Goal: Register for event/course

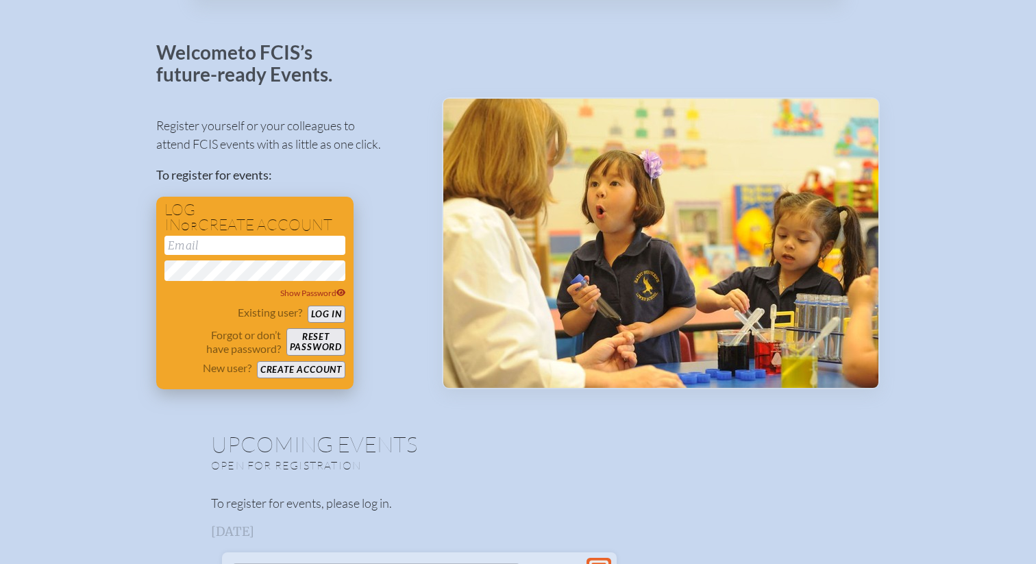
scroll to position [48, 0]
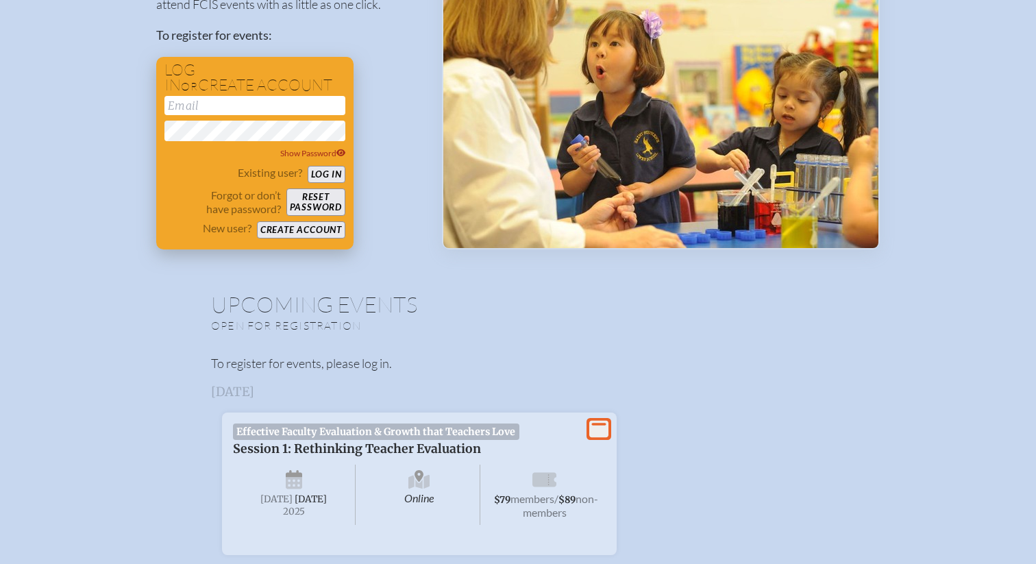
click at [297, 229] on button "Create account" at bounding box center [301, 229] width 88 height 17
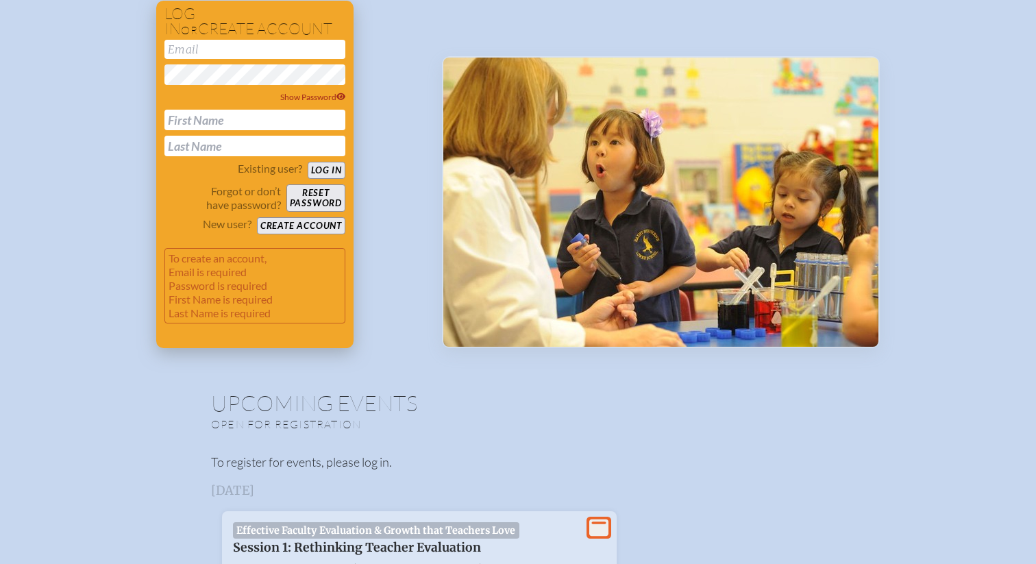
scroll to position [242, 0]
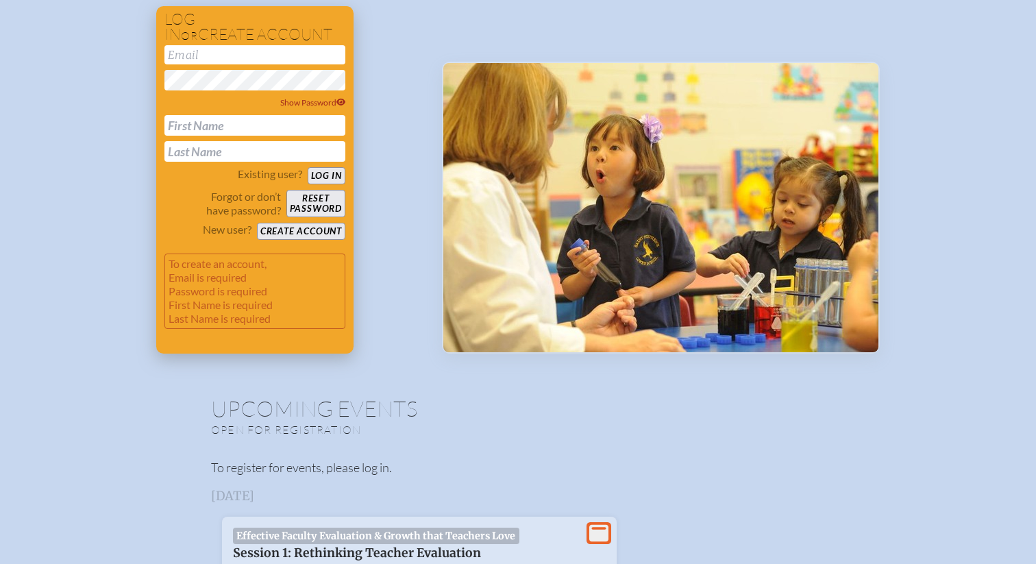
click at [234, 60] on input "email" at bounding box center [254, 54] width 181 height 19
type input "m"
type input "[EMAIL_ADDRESS][DOMAIN_NAME]"
type input "Michelle"
type input "Brown"
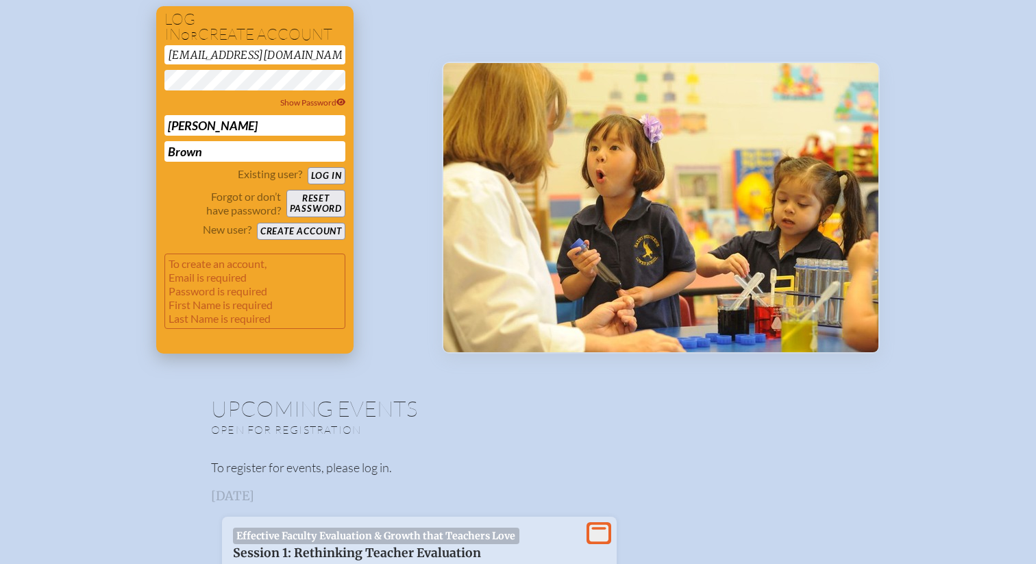
type button "login"
click at [314, 236] on button "Create account" at bounding box center [301, 231] width 88 height 17
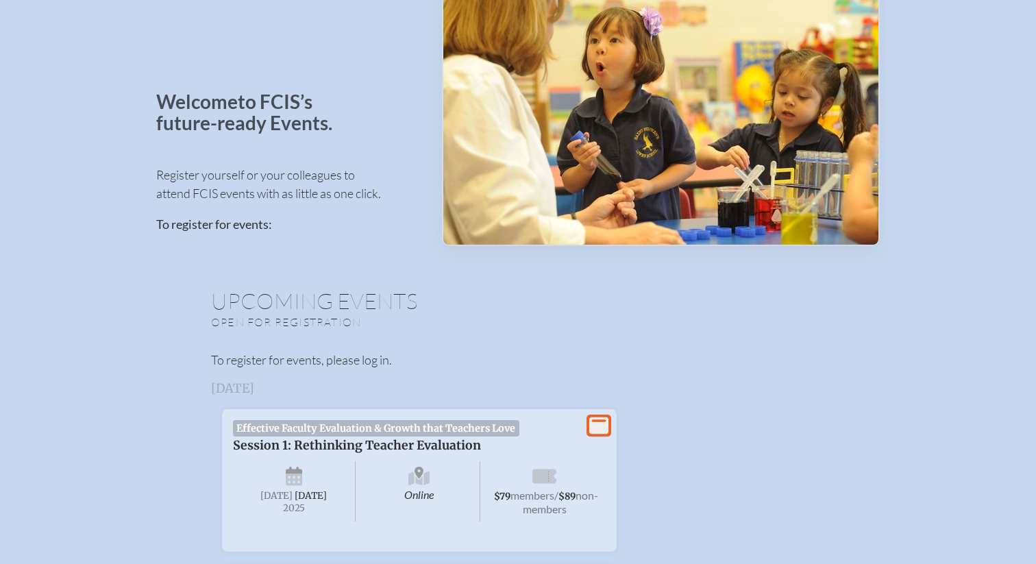
scroll to position [32, 0]
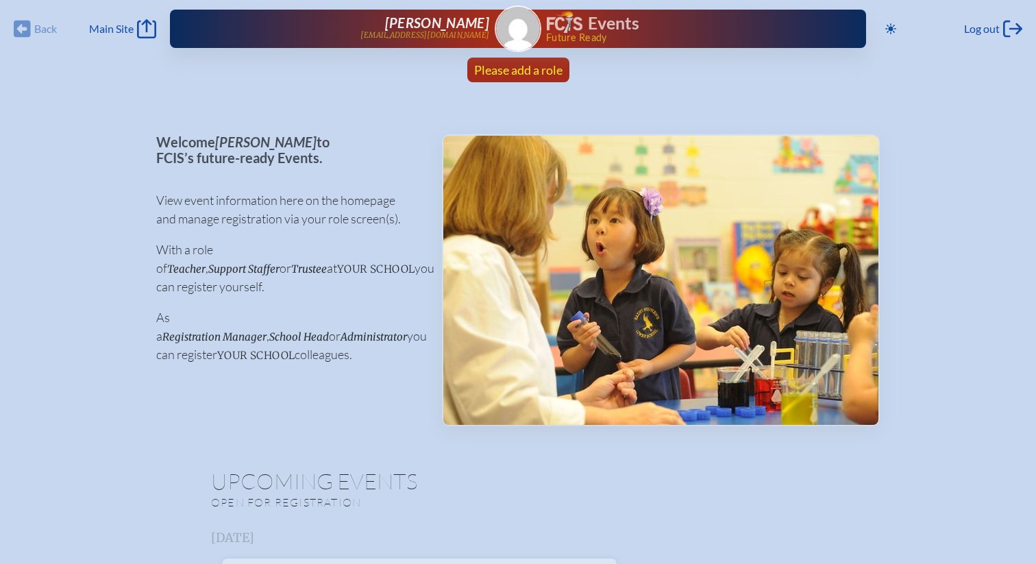
click at [523, 69] on span "Please add a role" at bounding box center [518, 69] width 88 height 15
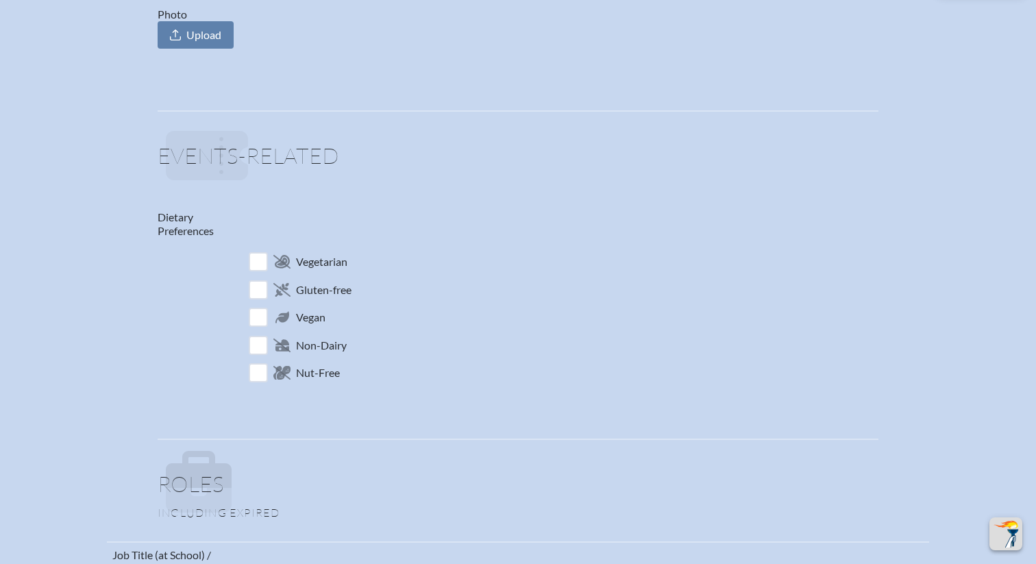
scroll to position [365, 0]
click at [261, 285] on input "checkbox" at bounding box center [259, 287] width 24 height 24
checkbox input "true"
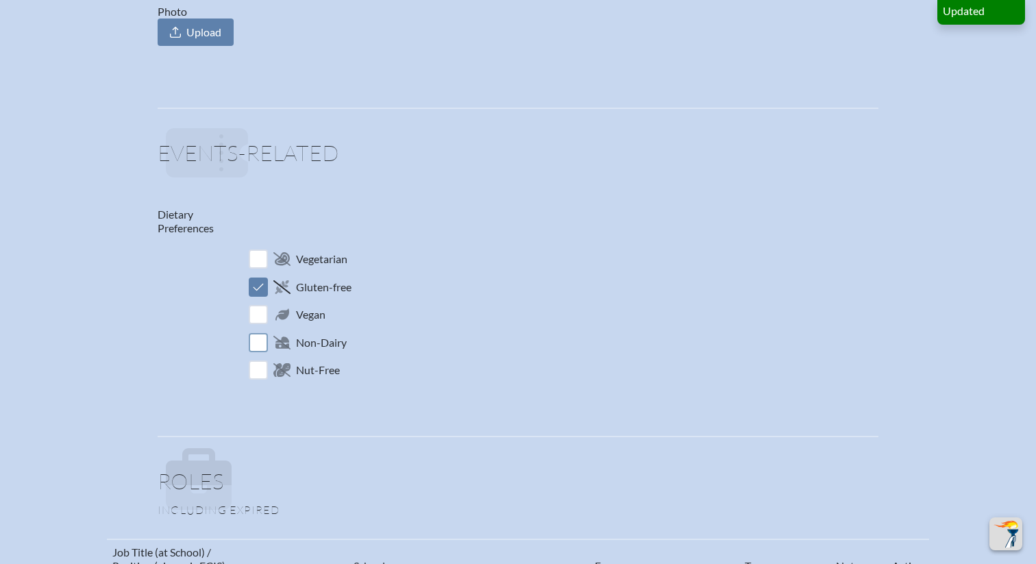
click at [257, 342] on input "checkbox" at bounding box center [259, 342] width 24 height 24
checkbox input "true"
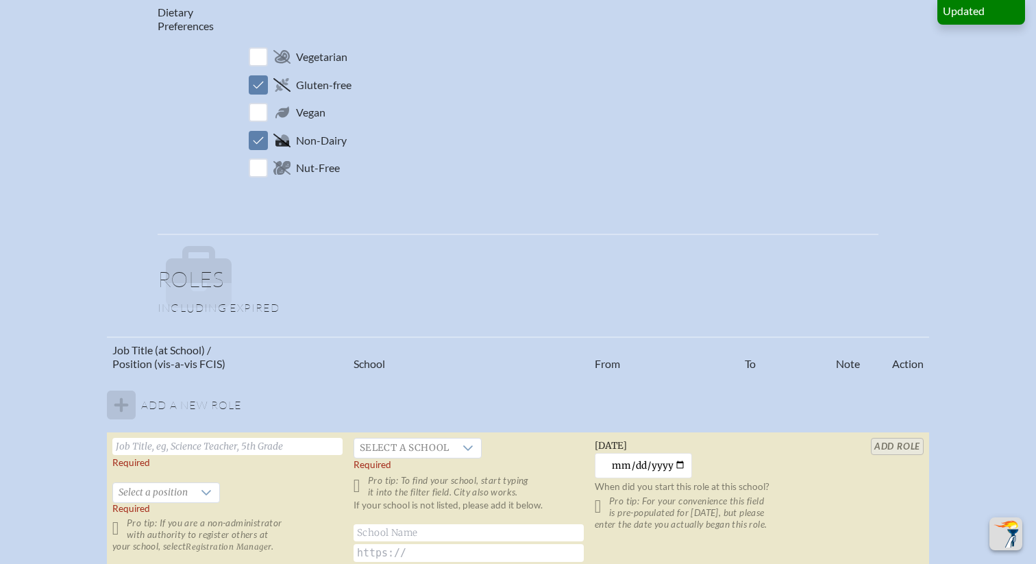
scroll to position [582, 0]
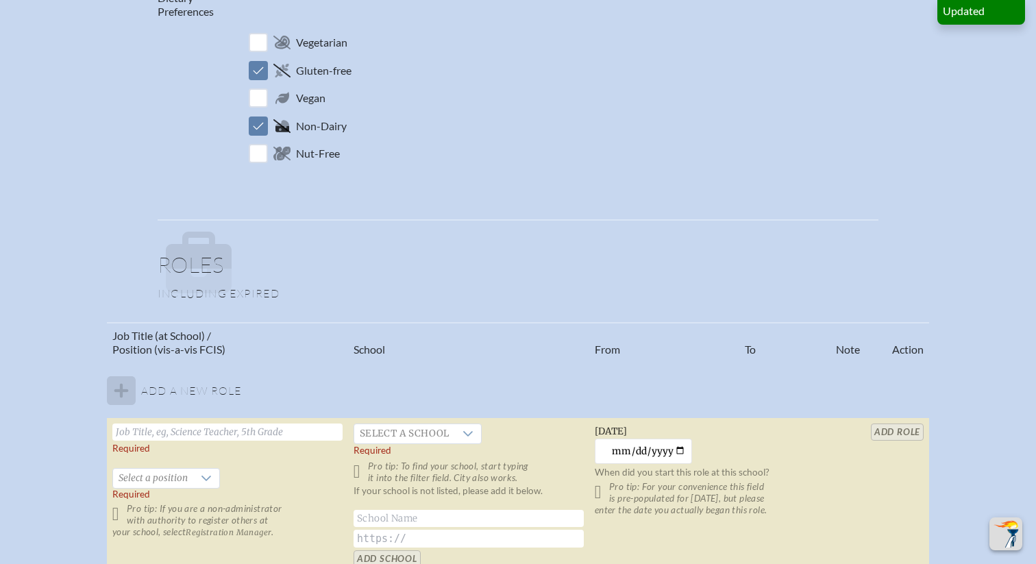
drag, startPoint x: 206, startPoint y: 267, endPoint x: 212, endPoint y: 271, distance: 7.1
click at [206, 267] on icon at bounding box center [199, 250] width 66 height 37
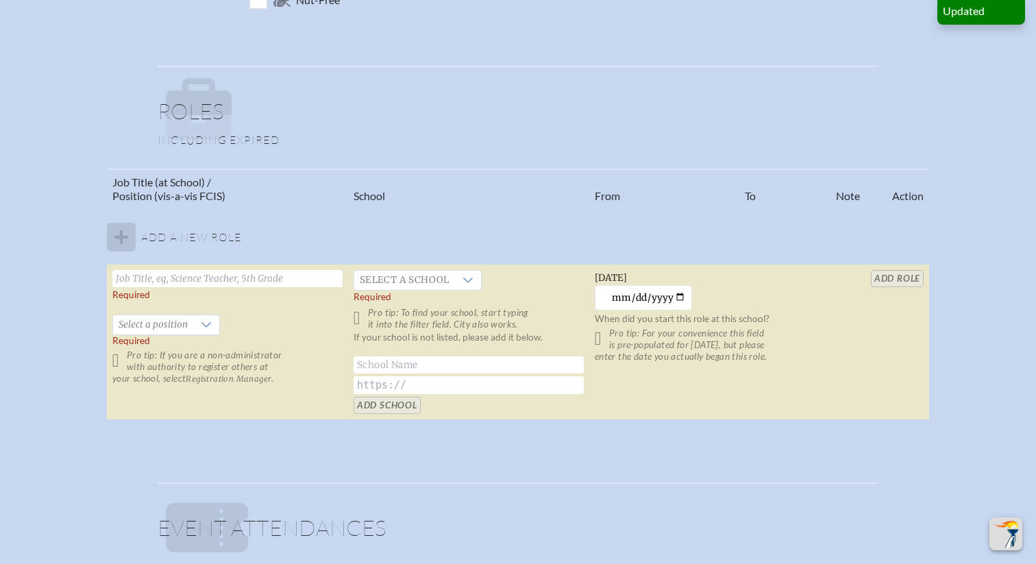
scroll to position [738, 0]
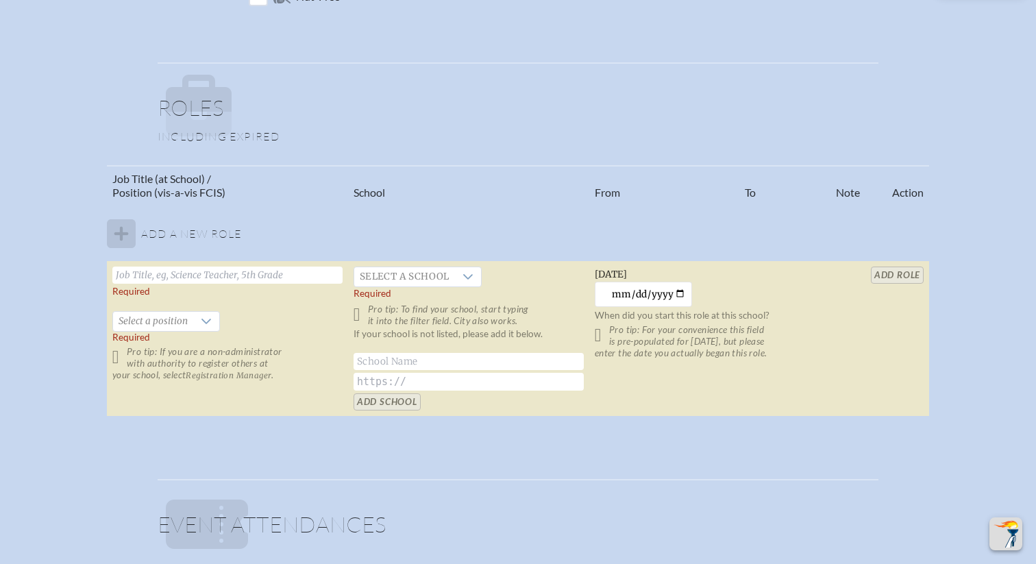
click at [184, 278] on input "text" at bounding box center [227, 274] width 230 height 17
type input "Head of School"
click at [210, 325] on div at bounding box center [206, 321] width 26 height 19
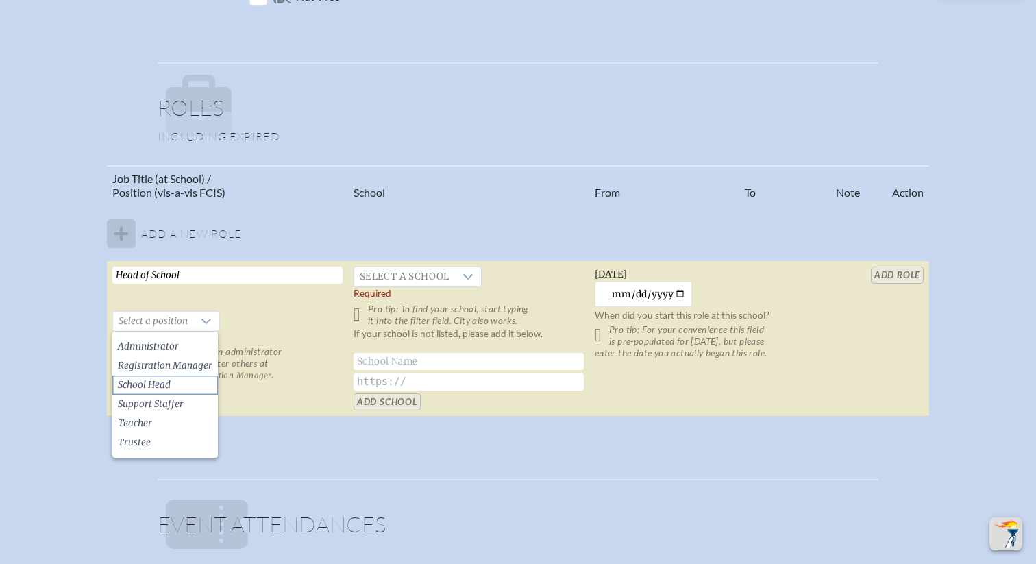
click at [161, 388] on span "School Head" at bounding box center [144, 385] width 53 height 14
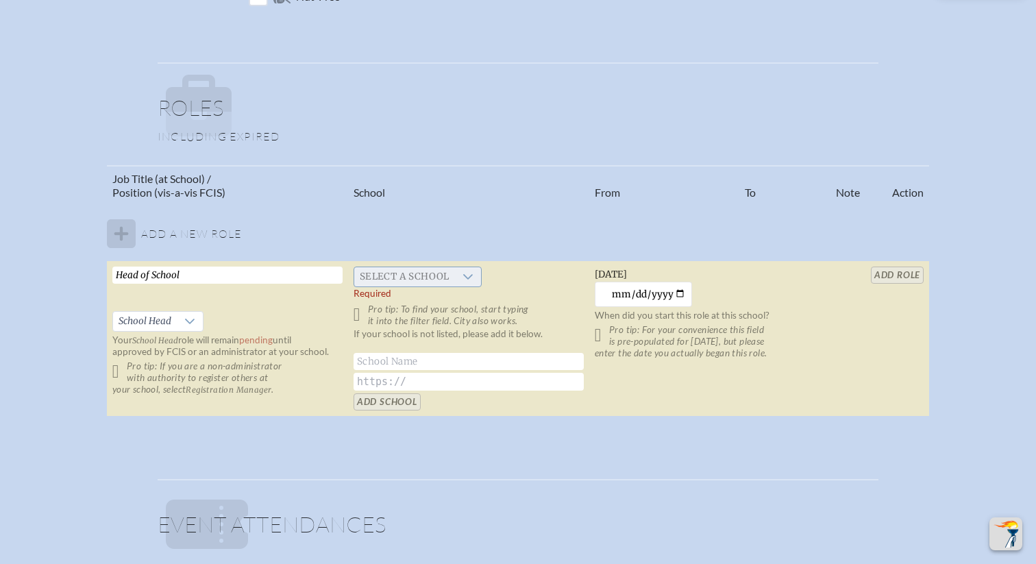
click at [468, 277] on icon at bounding box center [468, 276] width 10 height 5
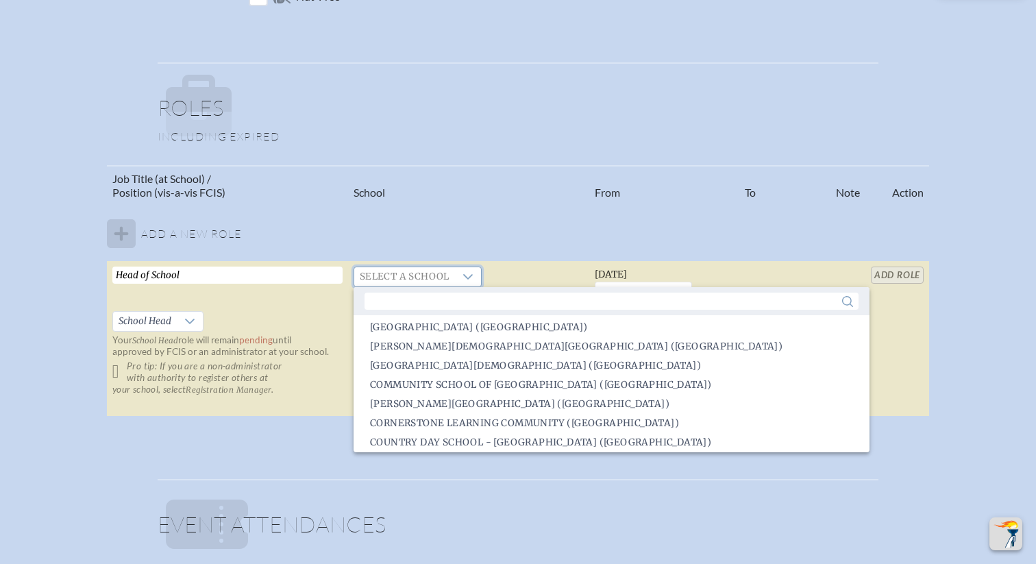
scroll to position [605, 0]
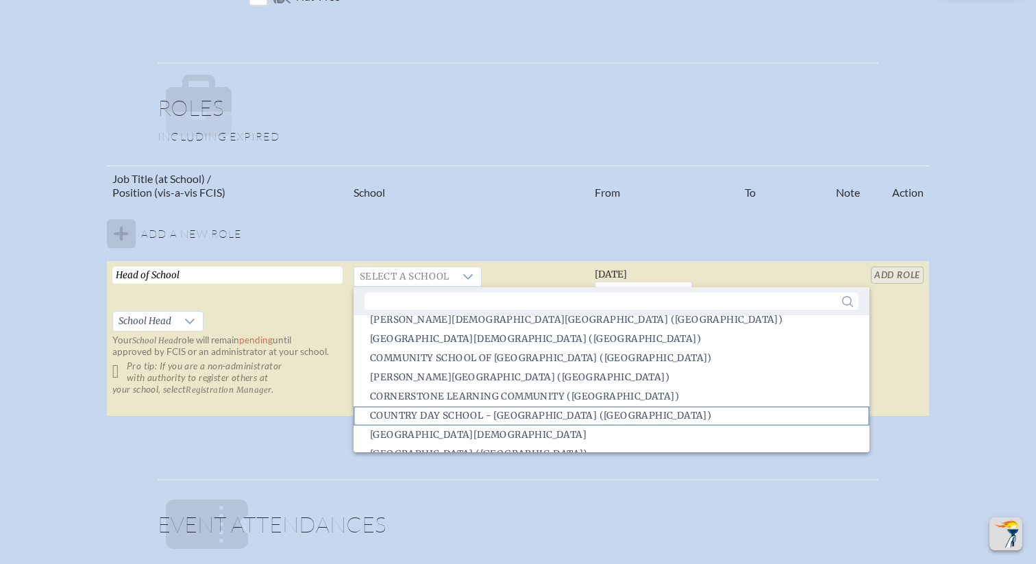
click at [479, 410] on span "Country Day School - Largo (Largo)" at bounding box center [540, 416] width 341 height 14
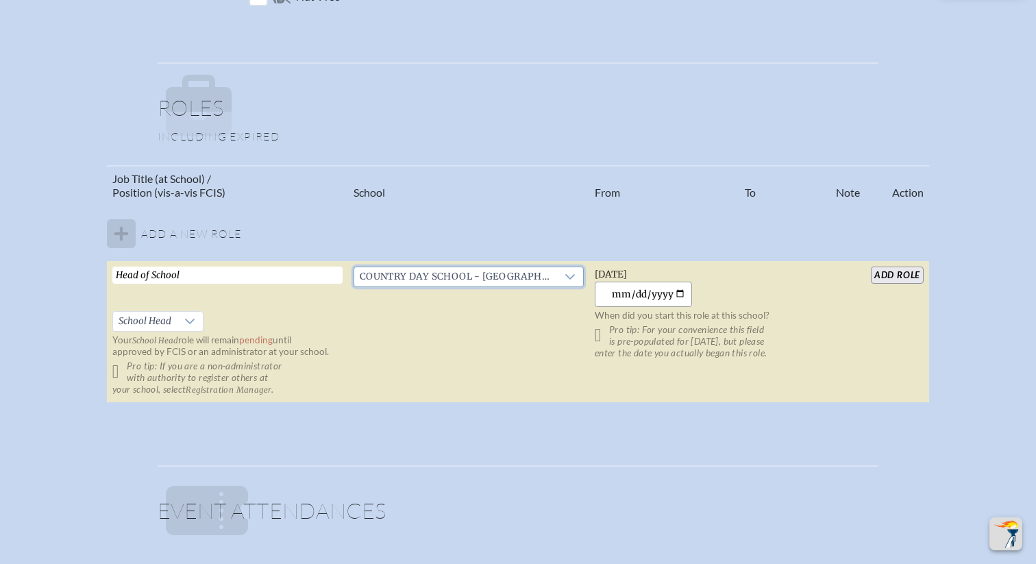
click at [676, 294] on input "2025-09-14" at bounding box center [644, 294] width 98 height 25
type input "2022-07-01"
click at [899, 271] on input "add Role" at bounding box center [897, 274] width 53 height 17
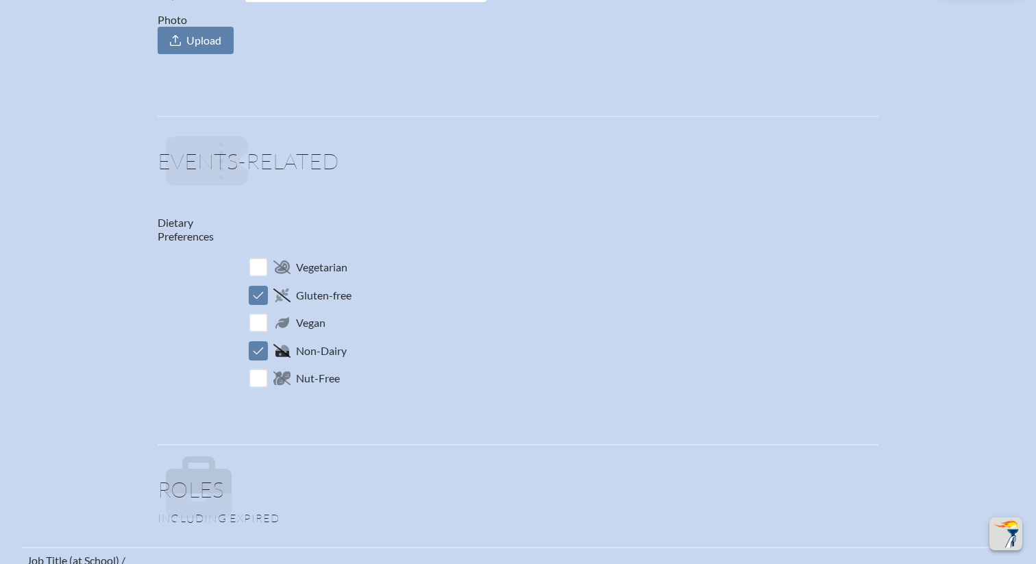
scroll to position [0, 0]
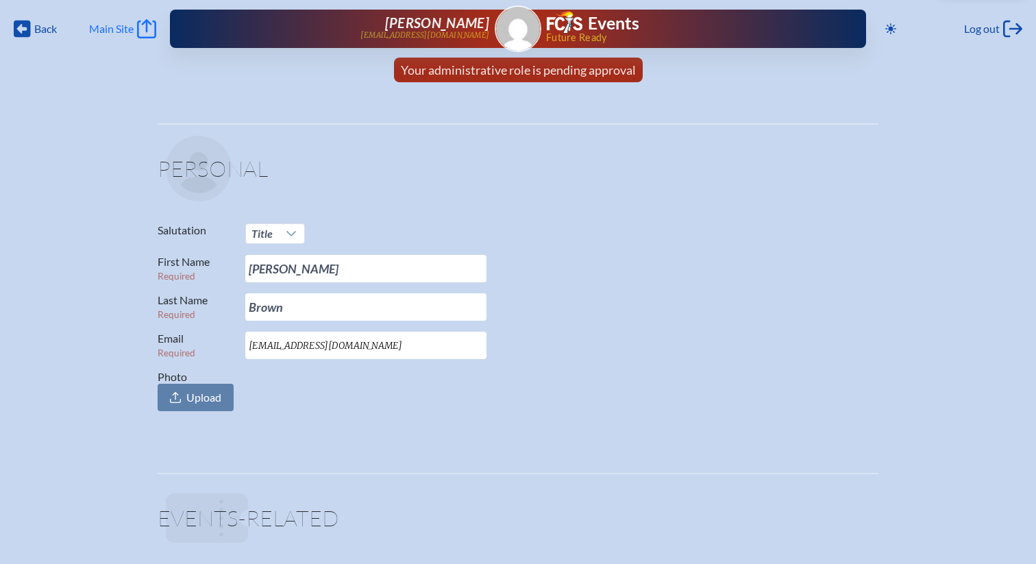
click at [118, 29] on span "Main Site" at bounding box center [111, 29] width 45 height 14
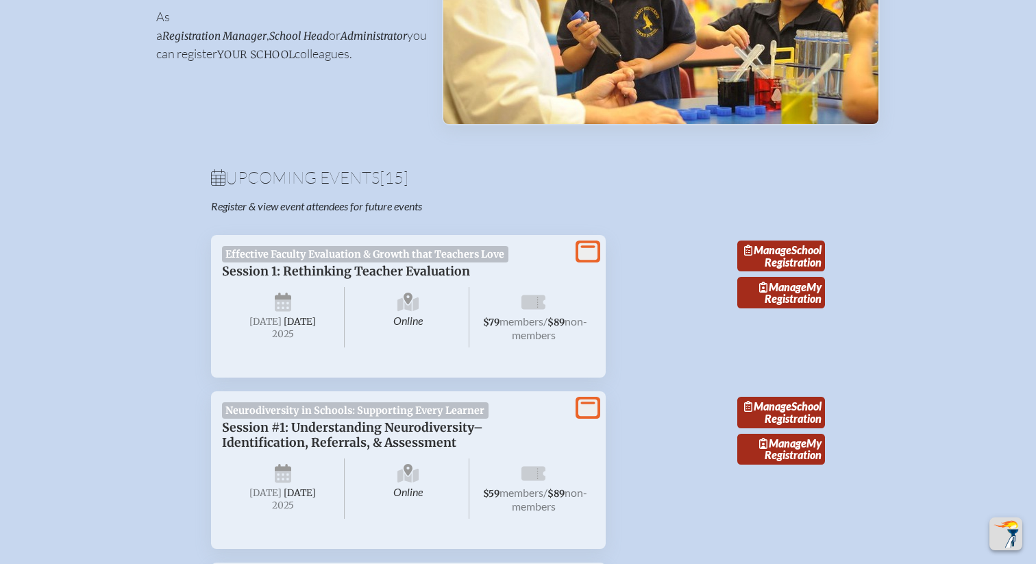
scroll to position [301, 0]
click at [439, 247] on span "Effective Faculty Evaluation & Growth that Teachers Love" at bounding box center [365, 253] width 286 height 16
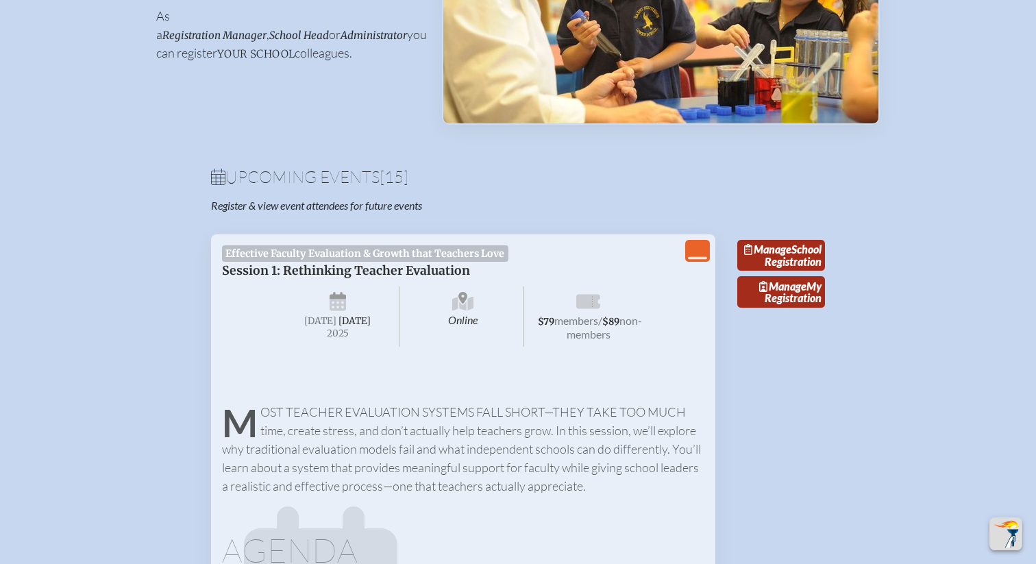
click at [701, 253] on icon "View Less" at bounding box center [697, 250] width 19 height 19
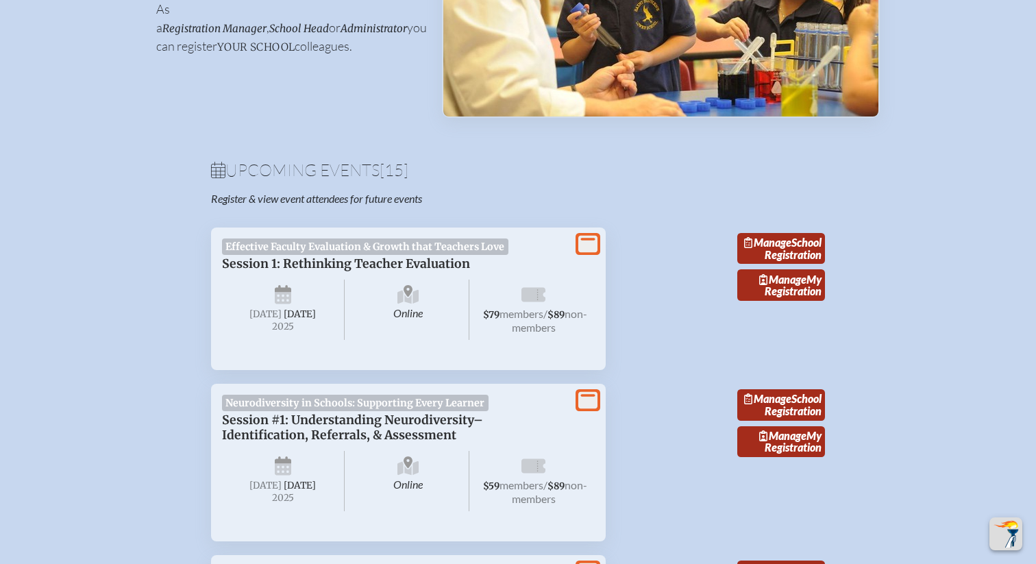
scroll to position [314, 0]
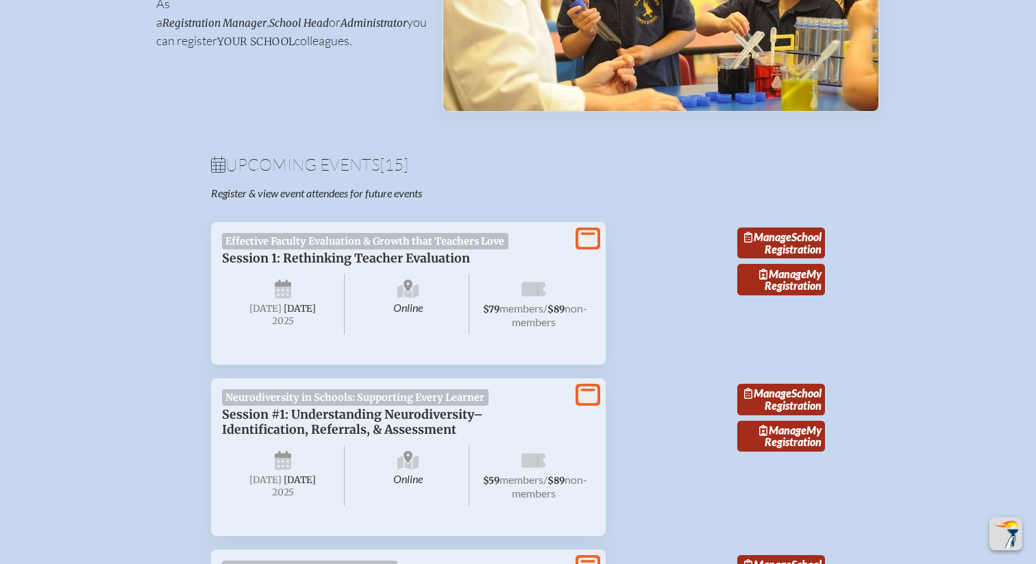
click at [356, 258] on span "Session 1: Rethinking Teacher Evaluation" at bounding box center [346, 258] width 248 height 15
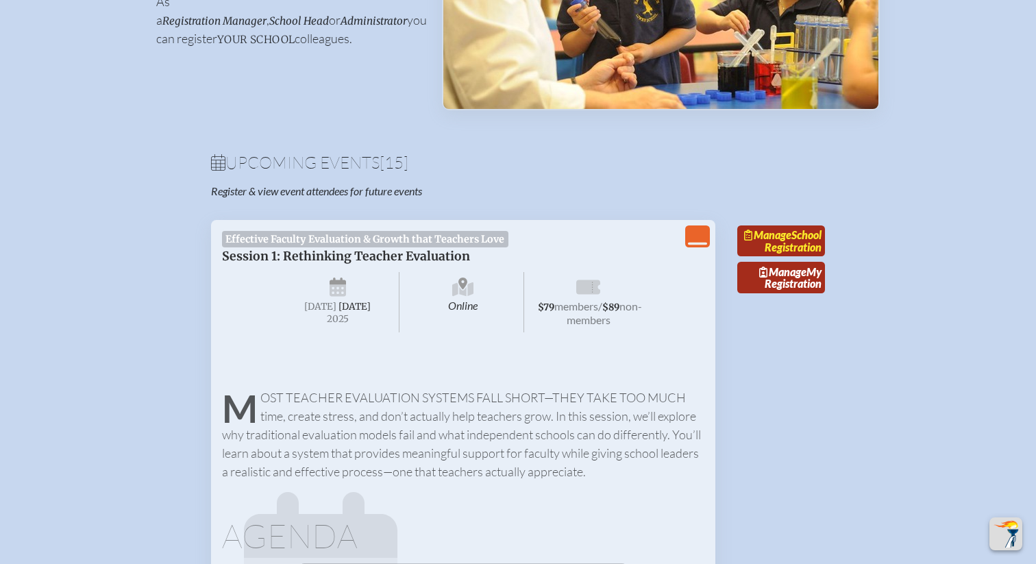
scroll to position [288, 0]
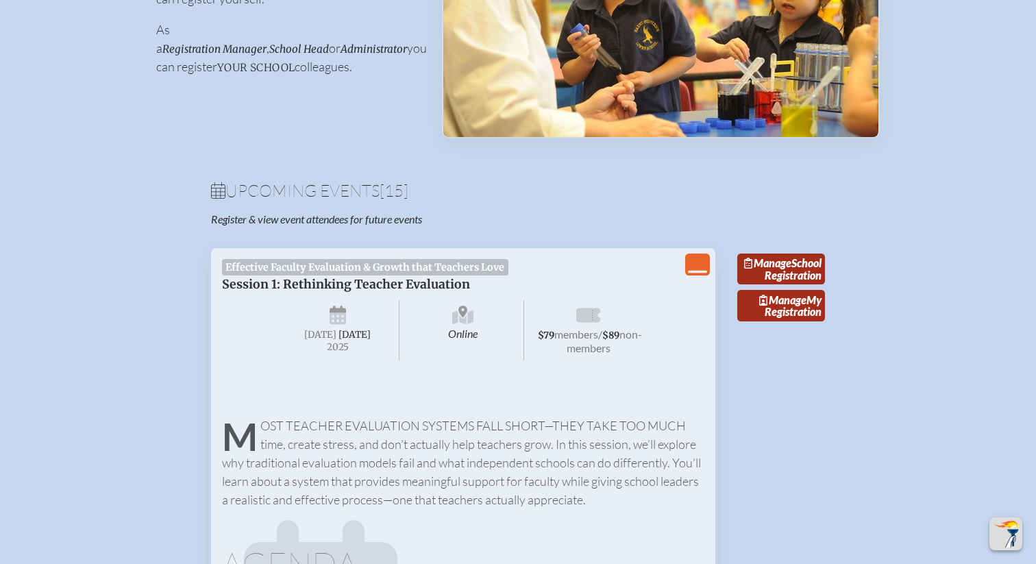
click at [782, 319] on link "Manage My Registration" at bounding box center [781, 306] width 88 height 32
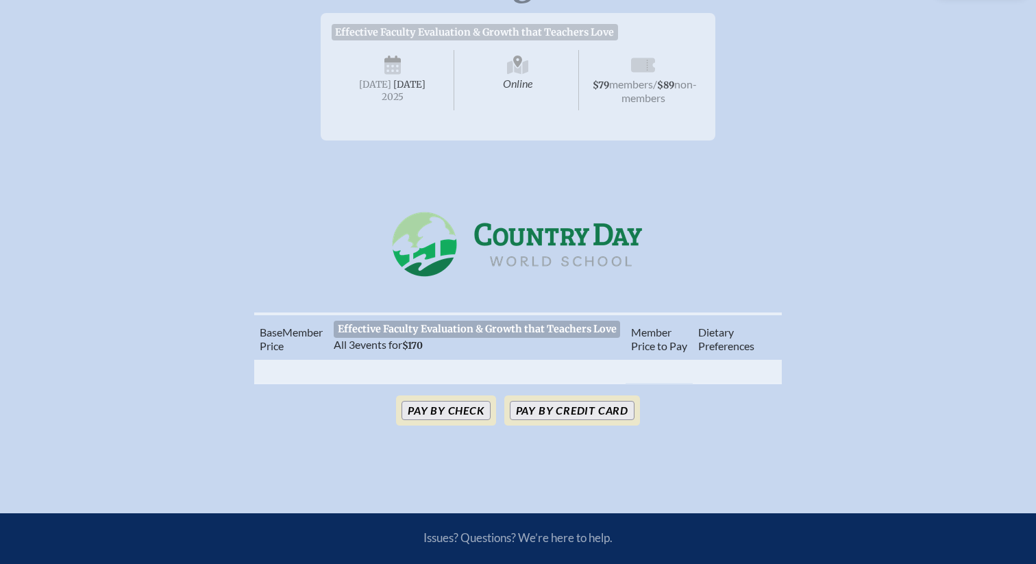
scroll to position [253, 0]
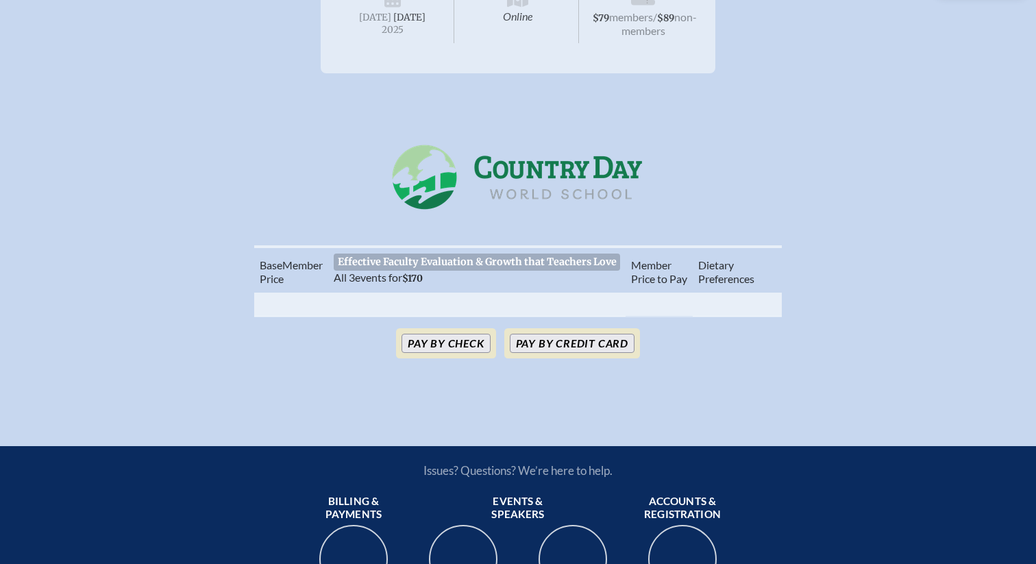
drag, startPoint x: 370, startPoint y: 269, endPoint x: 379, endPoint y: 269, distance: 8.9
click at [370, 271] on span "All 3 events for $170" at bounding box center [378, 277] width 89 height 13
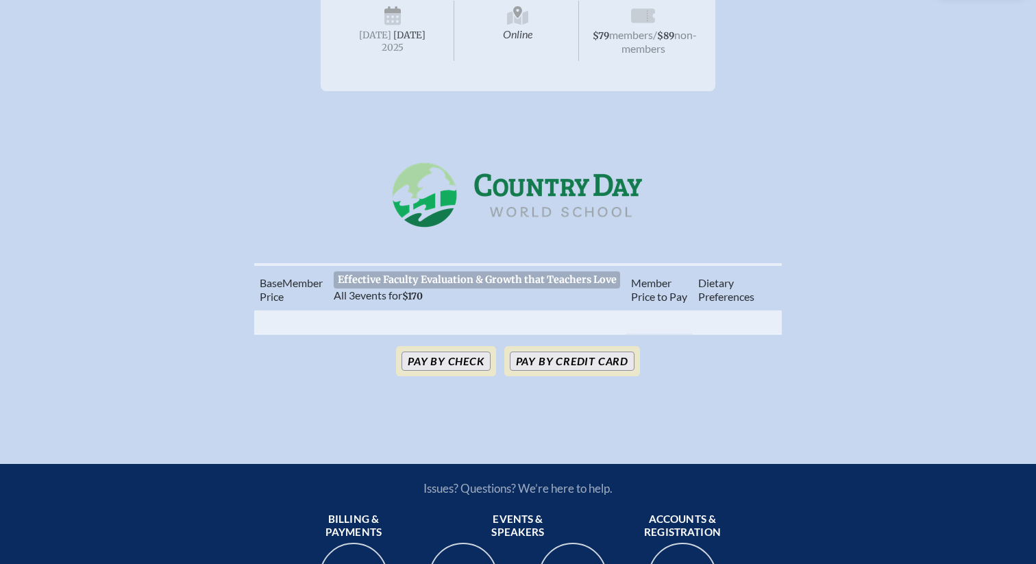
scroll to position [239, 0]
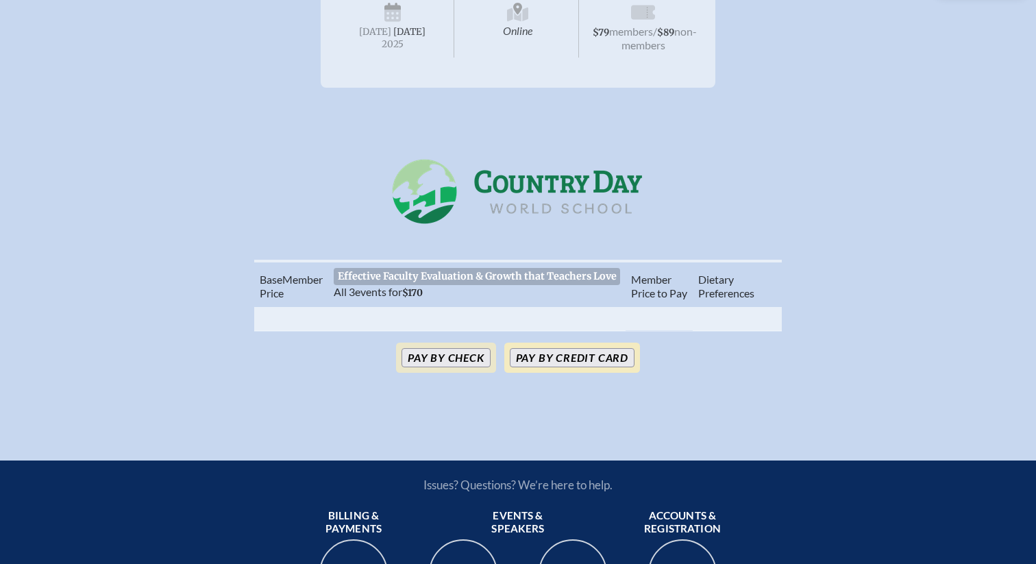
click at [553, 354] on button "Pay by Credit Card" at bounding box center [572, 357] width 125 height 19
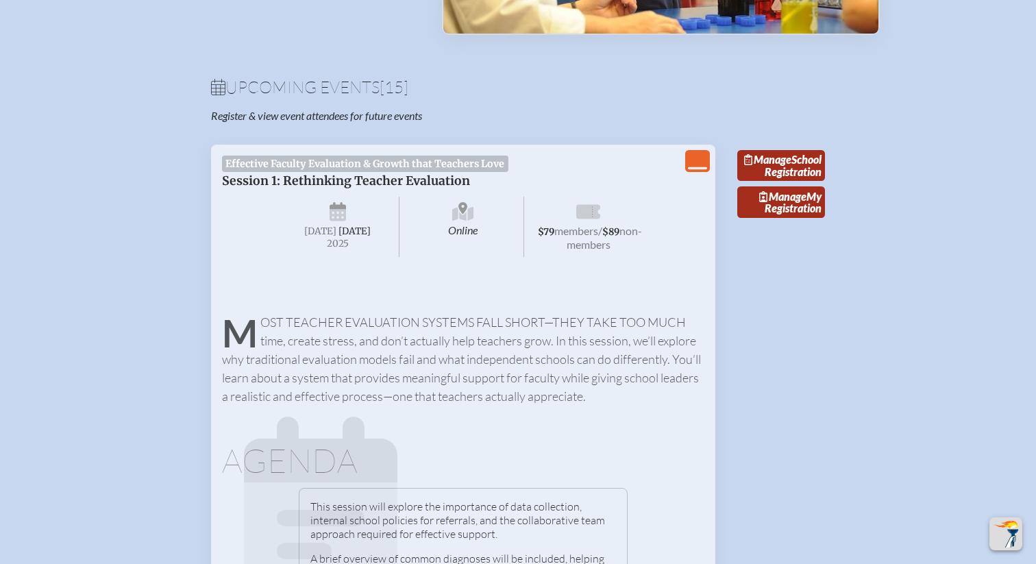
scroll to position [388, 0]
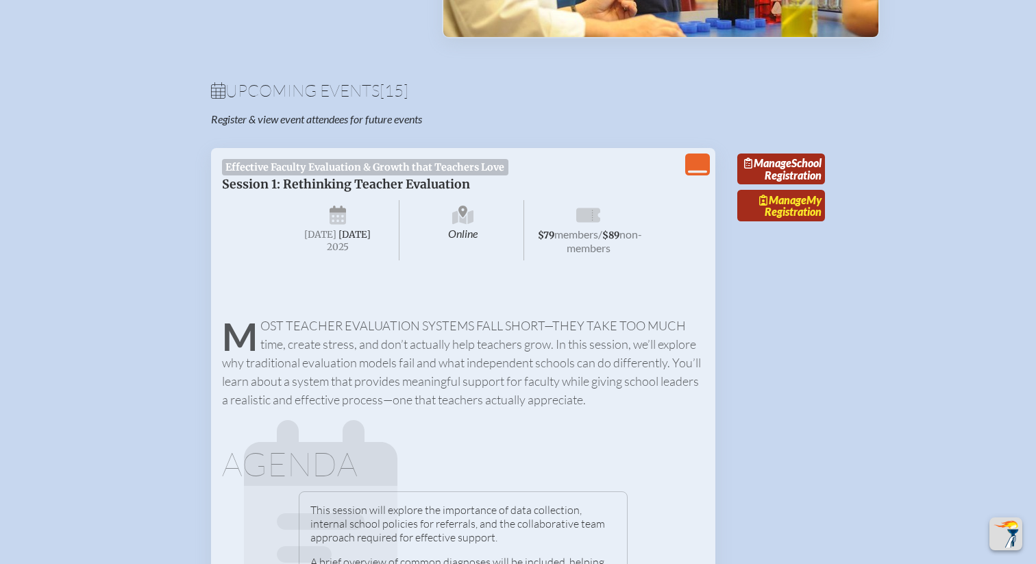
click at [785, 206] on span "Manage" at bounding box center [782, 199] width 47 height 13
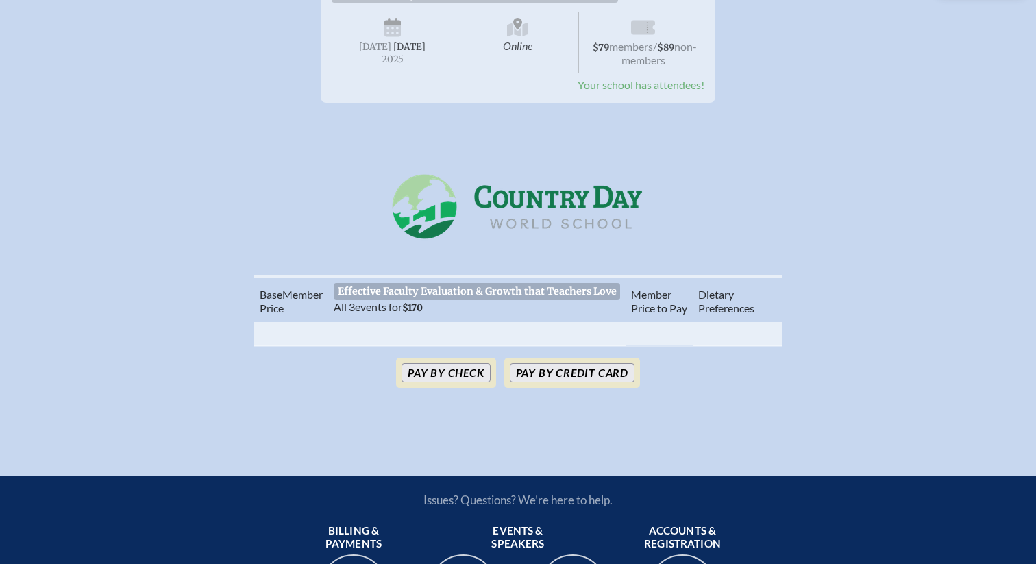
scroll to position [219, 0]
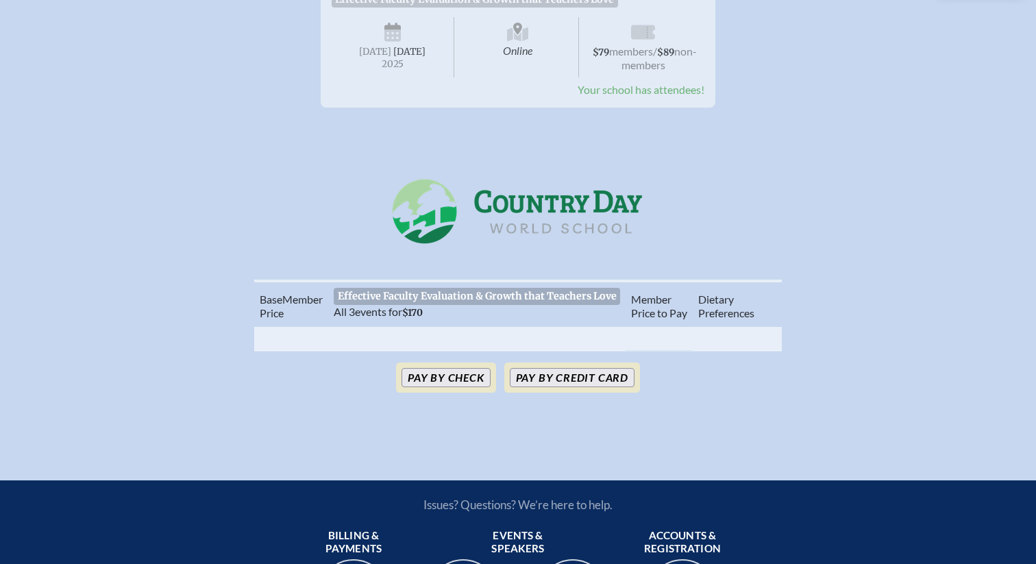
click at [646, 334] on th "$0" at bounding box center [658, 338] width 67 height 25
drag, startPoint x: 383, startPoint y: 313, endPoint x: 382, endPoint y: 306, distance: 7.0
click at [382, 311] on th "Effective Faculty Evaluation & Growth that Teachers Love All 3 events for $170" at bounding box center [476, 303] width 297 height 45
drag, startPoint x: 382, startPoint y: 305, endPoint x: 335, endPoint y: 293, distance: 48.7
click at [360, 305] on span "All 3 events for $170" at bounding box center [378, 311] width 89 height 13
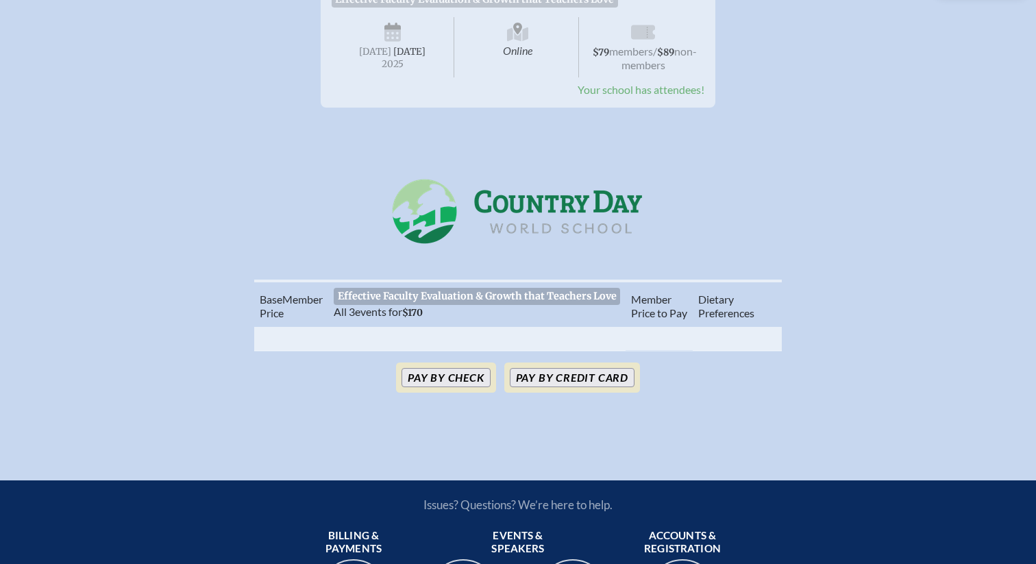
click at [366, 288] on span "Effective Faculty Evaluation & Growth that Teachers Love" at bounding box center [477, 296] width 286 height 16
drag, startPoint x: 294, startPoint y: 288, endPoint x: 283, endPoint y: 295, distance: 12.9
click at [292, 289] on th "Base Memb . er Price" at bounding box center [291, 303] width 74 height 45
click at [273, 306] on span "Price" at bounding box center [272, 312] width 24 height 13
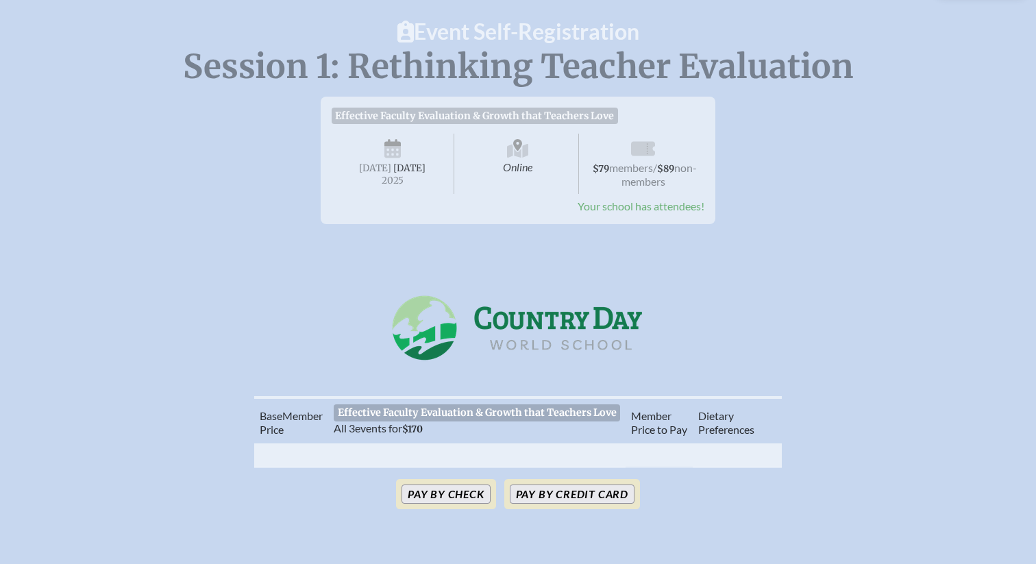
scroll to position [0, 0]
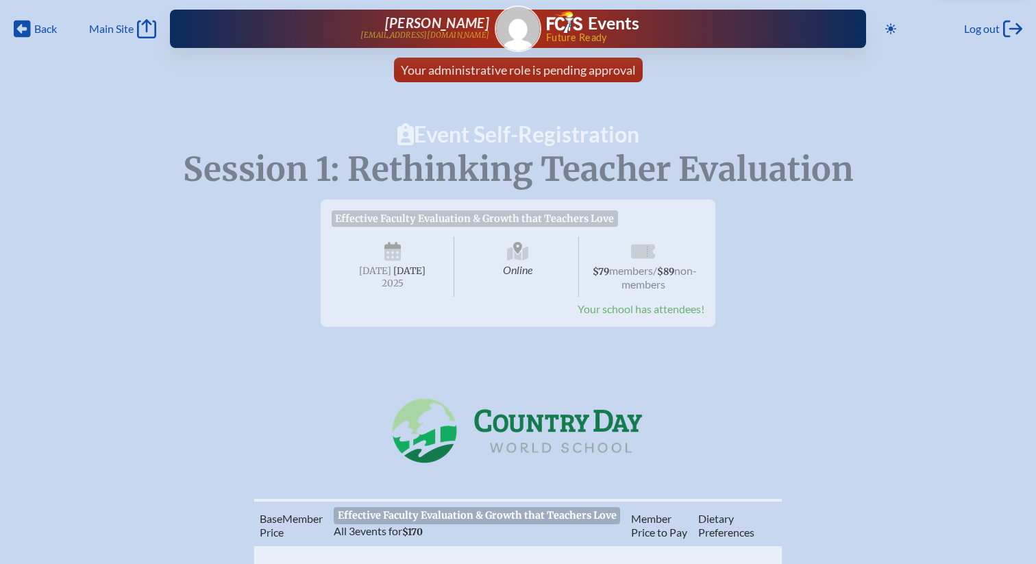
drag, startPoint x: 456, startPoint y: 220, endPoint x: 370, endPoint y: 189, distance: 91.0
click at [456, 221] on span "Effective Faculty Evaluation & Growth that Teachers Love" at bounding box center [475, 218] width 286 height 16
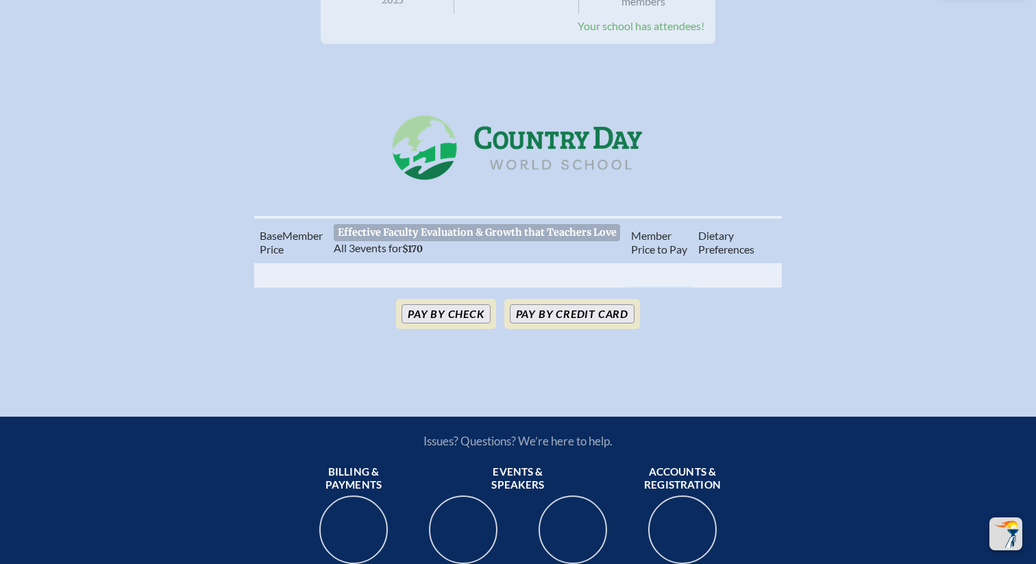
scroll to position [282, 0]
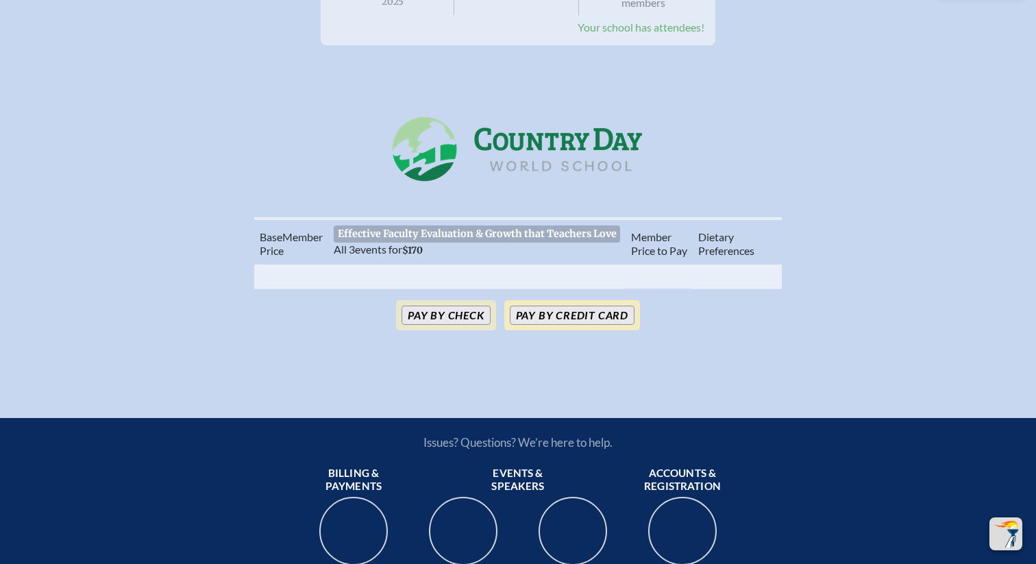
click at [577, 308] on button "Pay by Credit Card" at bounding box center [572, 315] width 125 height 19
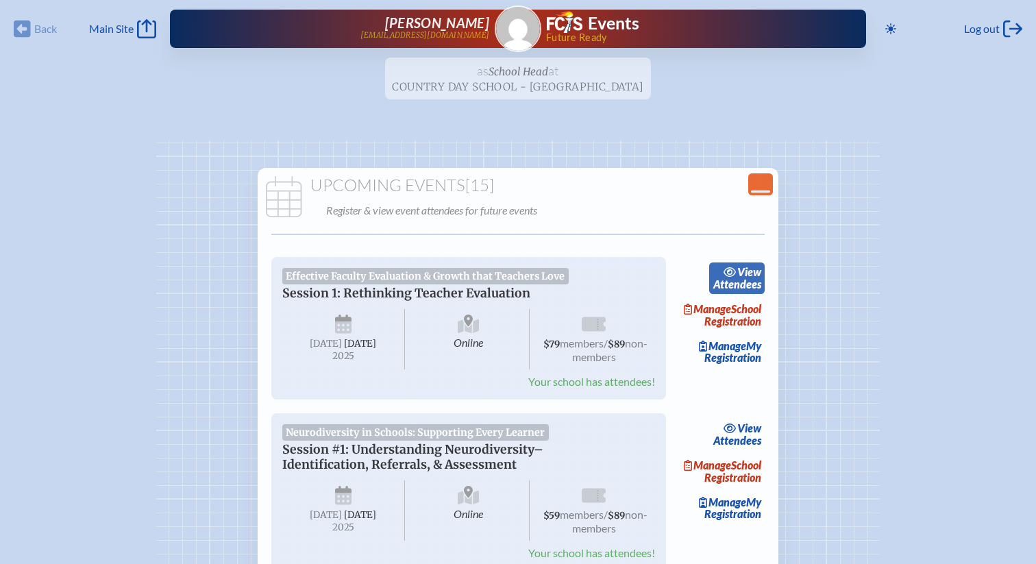
click at [734, 274] on icon at bounding box center [730, 271] width 14 height 11
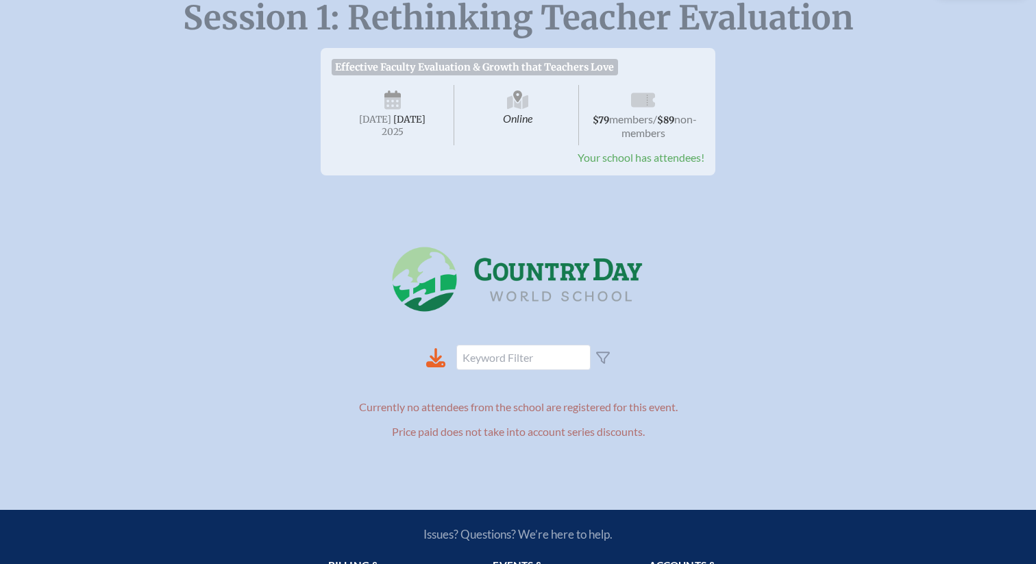
scroll to position [168, 0]
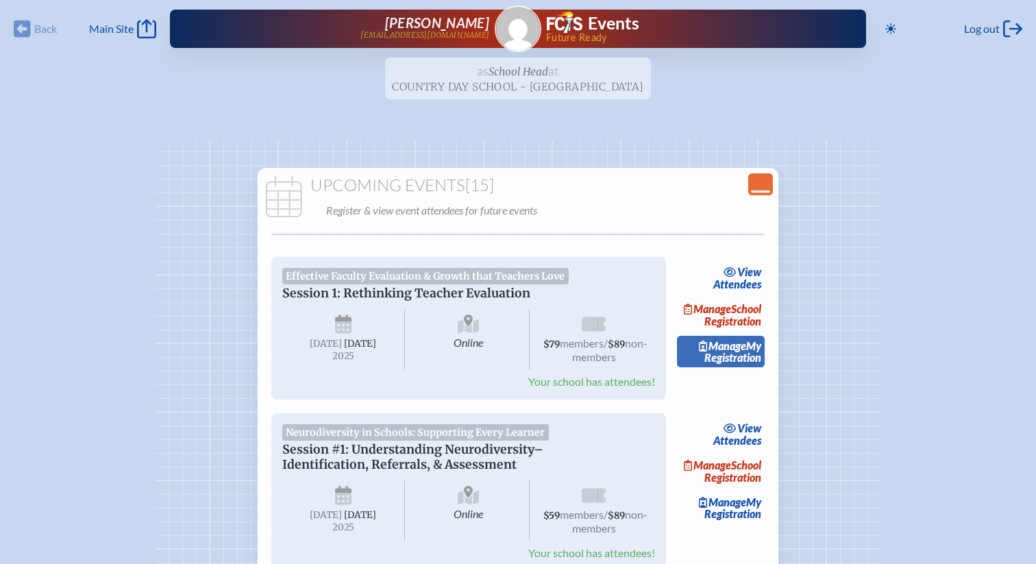
click at [737, 365] on link "Manage My Registration" at bounding box center [721, 352] width 88 height 32
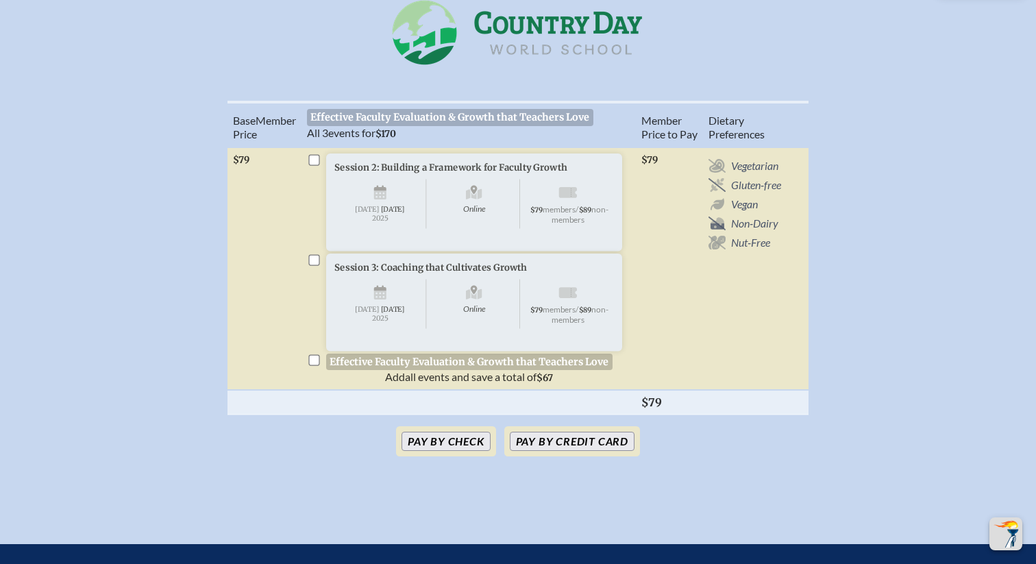
scroll to position [417, 0]
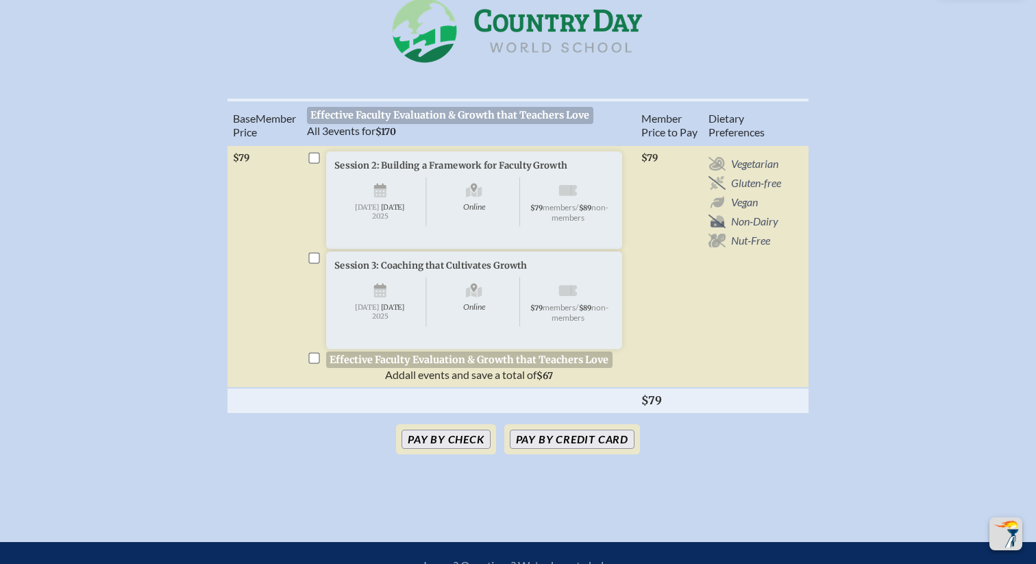
click at [313, 152] on input "checkbox" at bounding box center [313, 157] width 11 height 11
checkbox input "true"
drag, startPoint x: 315, startPoint y: 256, endPoint x: 315, endPoint y: 265, distance: 8.9
click at [315, 256] on input "checkbox" at bounding box center [313, 257] width 11 height 11
checkbox input "true"
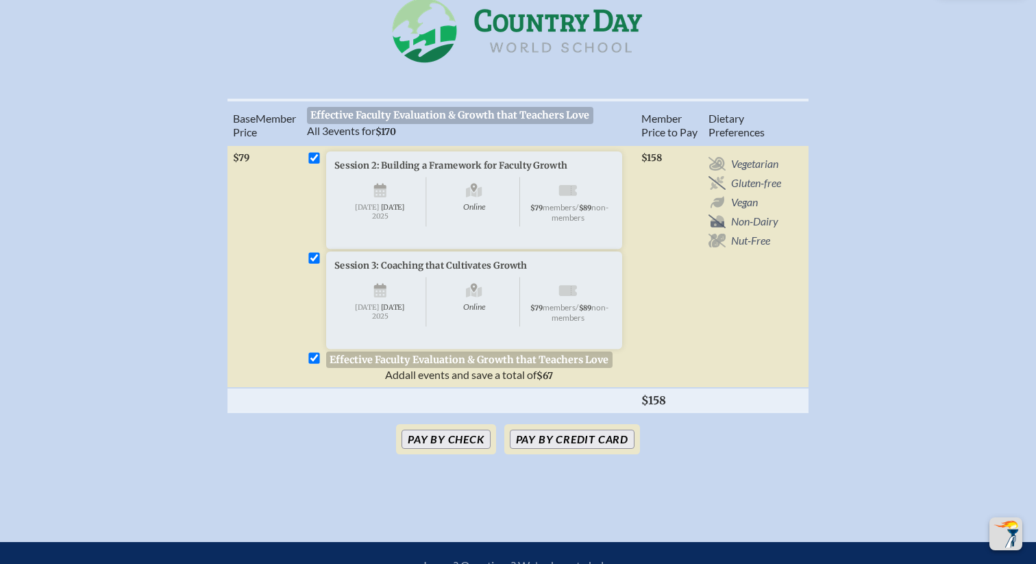
checkbox input "true"
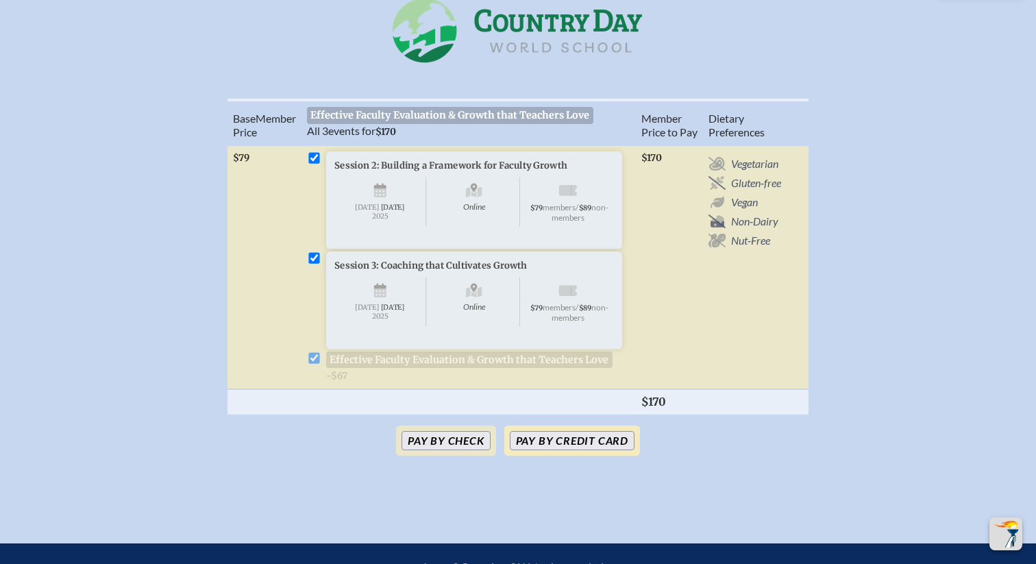
click at [583, 442] on button "Pay by Credit Card" at bounding box center [572, 440] width 125 height 19
